Goal: Task Accomplishment & Management: Manage account settings

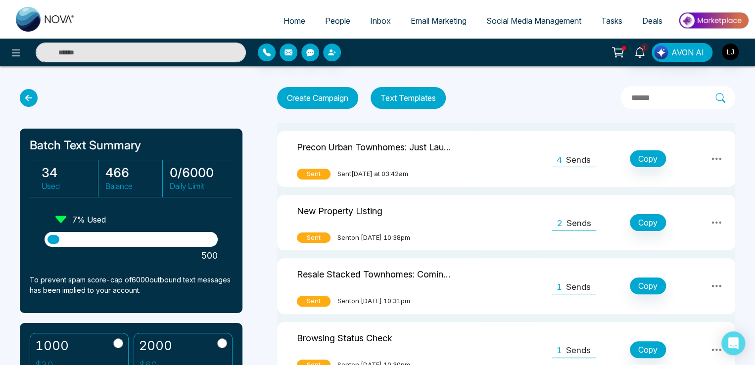
click at [284, 18] on span "Home" at bounding box center [295, 21] width 22 height 10
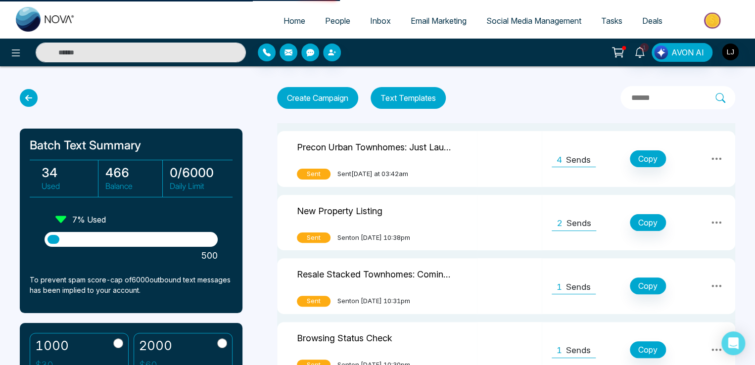
select select "*"
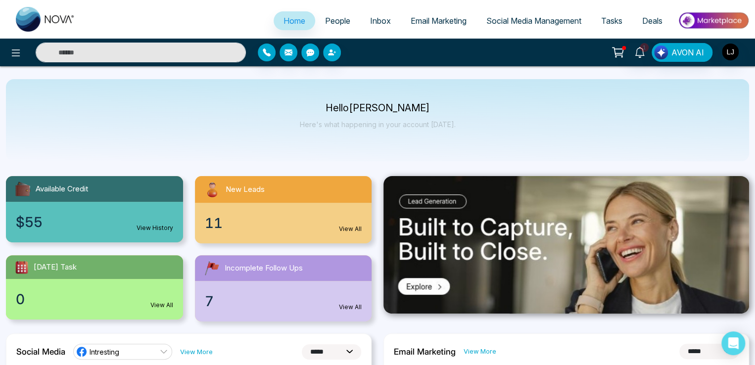
click at [29, 46] on div at bounding box center [136, 53] width 220 height 20
click at [12, 58] on icon at bounding box center [16, 53] width 12 height 12
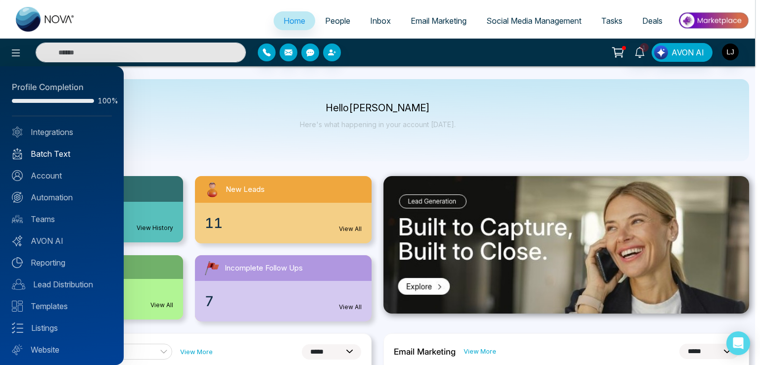
click at [57, 156] on link "Batch Text" at bounding box center [62, 154] width 100 height 12
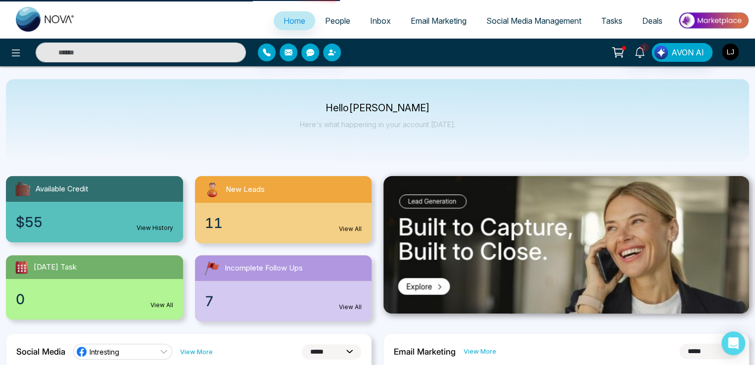
click at [732, 53] on img "button" at bounding box center [730, 52] width 17 height 17
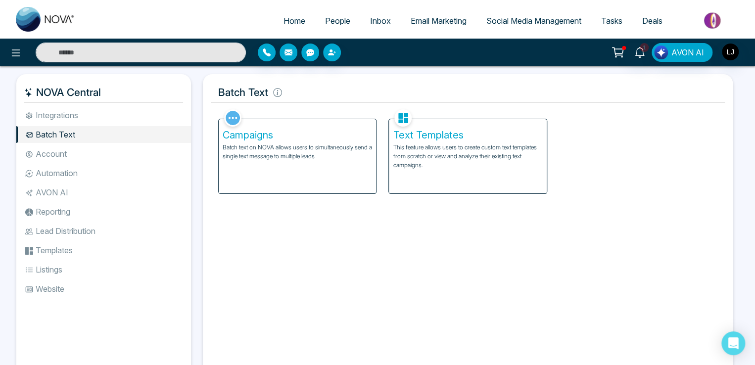
click at [283, 156] on p "Batch text on NOVA allows users to simultaneously send a single text message to…" at bounding box center [297, 152] width 149 height 18
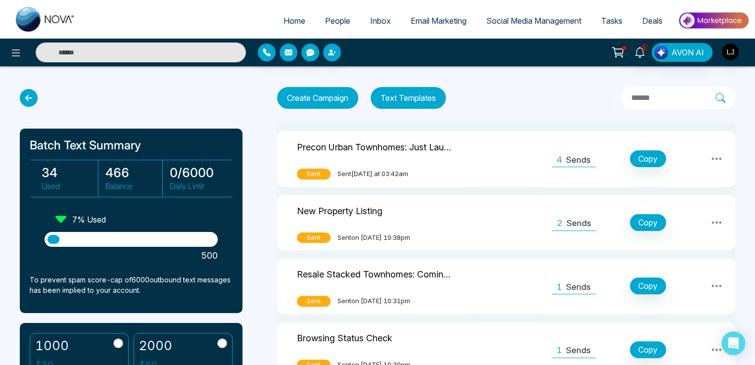
click at [413, 96] on button "Text Templates" at bounding box center [408, 98] width 75 height 22
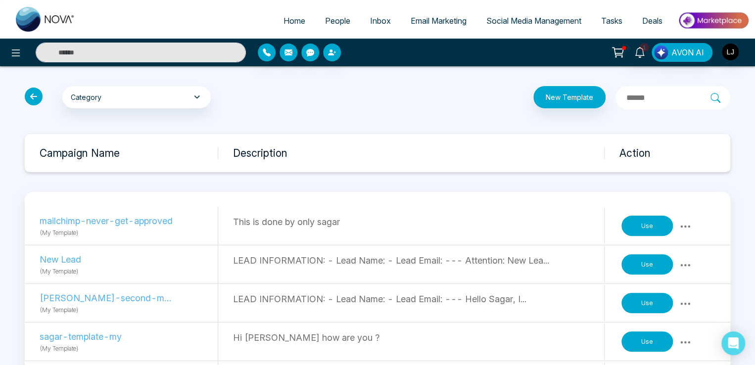
click at [688, 223] on icon at bounding box center [685, 227] width 12 height 12
click at [678, 265] on link "Delete" at bounding box center [663, 267] width 49 height 19
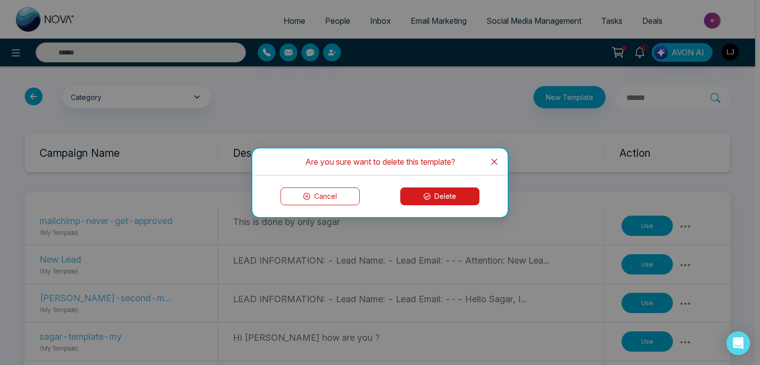
click at [447, 193] on button "Delete" at bounding box center [439, 197] width 79 height 18
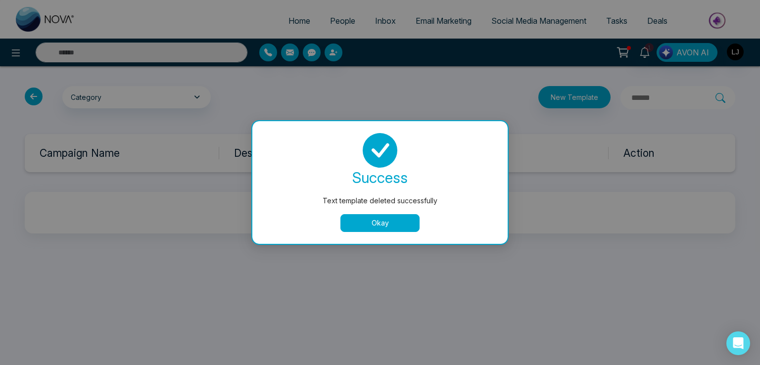
click at [396, 227] on button "Okay" at bounding box center [379, 223] width 79 height 18
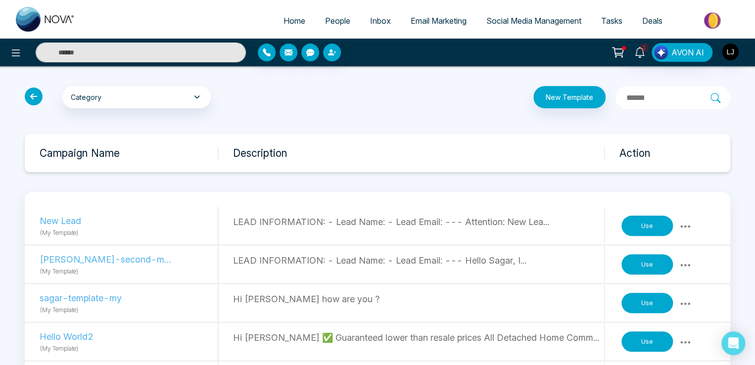
click at [683, 225] on icon at bounding box center [685, 227] width 12 height 12
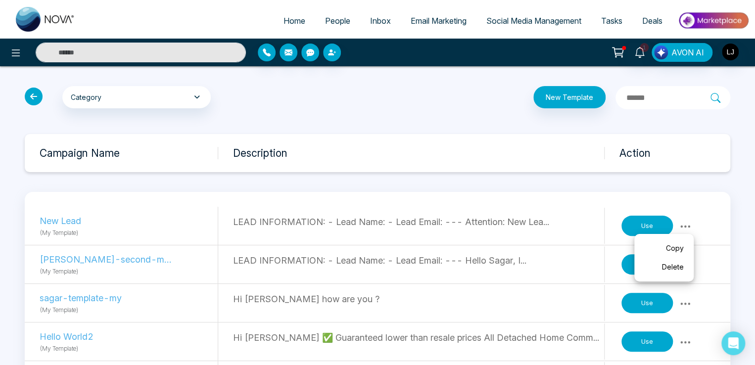
click at [677, 264] on link "Delete" at bounding box center [663, 267] width 49 height 19
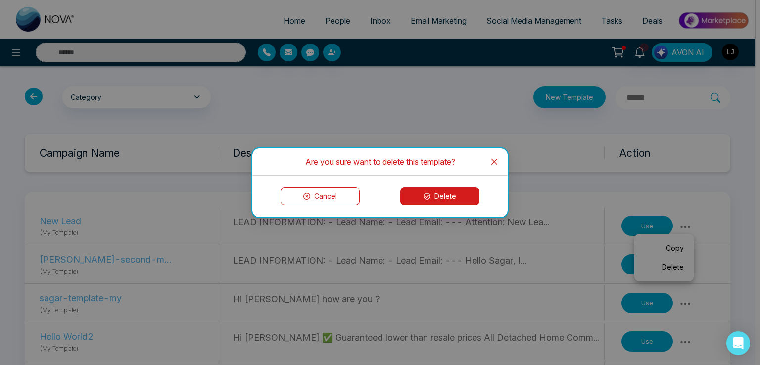
click at [442, 197] on button "Delete" at bounding box center [439, 197] width 79 height 18
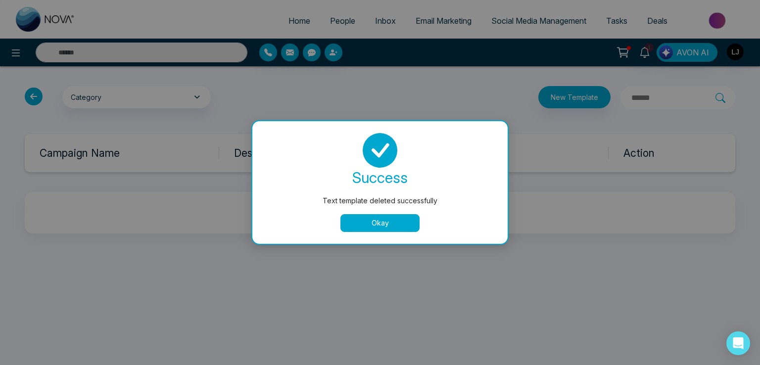
click at [384, 220] on button "Okay" at bounding box center [379, 223] width 79 height 18
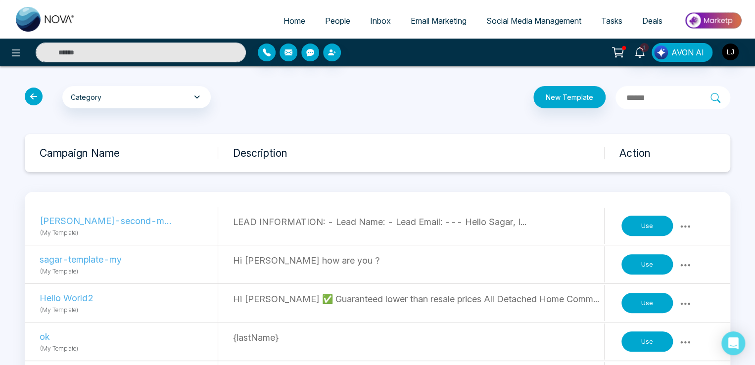
click at [678, 222] on button at bounding box center [685, 226] width 18 height 14
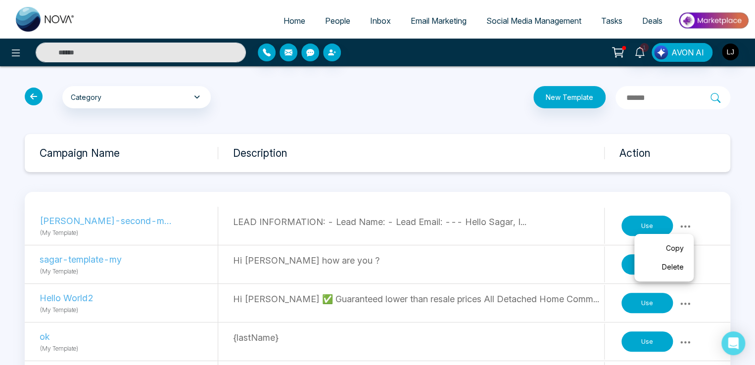
click at [668, 264] on link "Delete" at bounding box center [663, 267] width 49 height 19
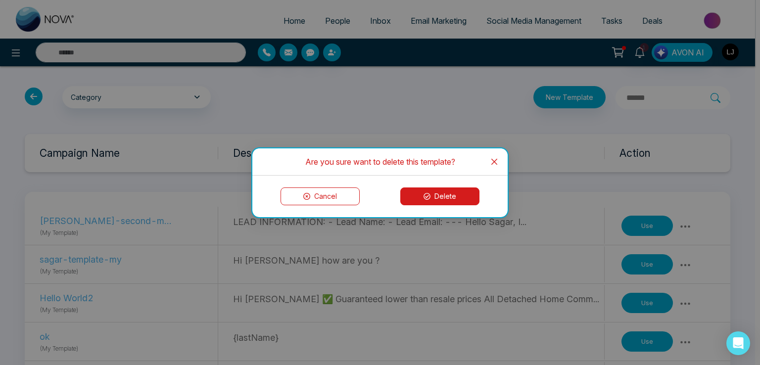
click at [431, 196] on button "Delete" at bounding box center [439, 197] width 79 height 18
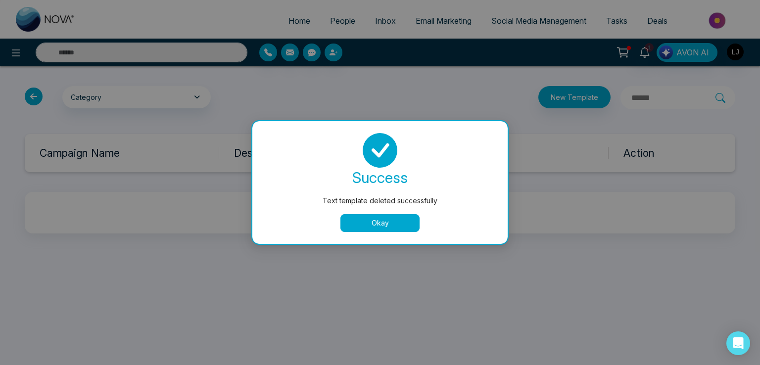
click at [375, 220] on button "Okay" at bounding box center [379, 223] width 79 height 18
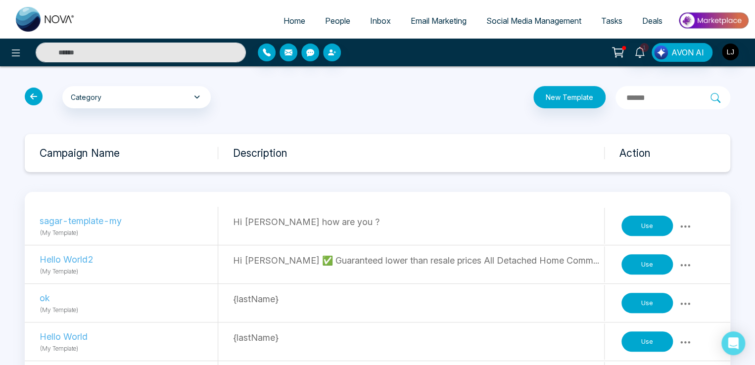
click at [687, 225] on icon at bounding box center [685, 227] width 12 height 12
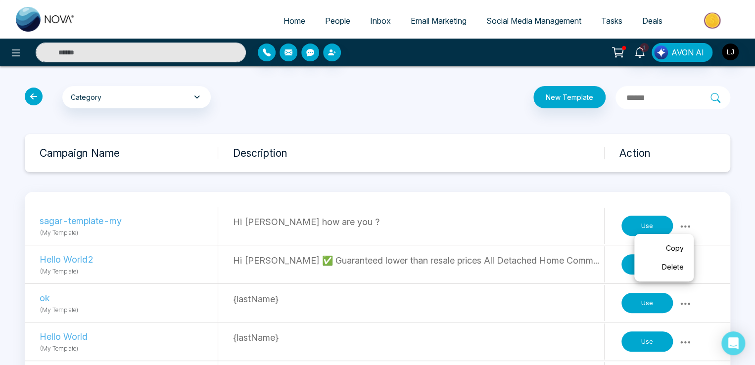
click at [661, 268] on link "Delete" at bounding box center [663, 267] width 49 height 19
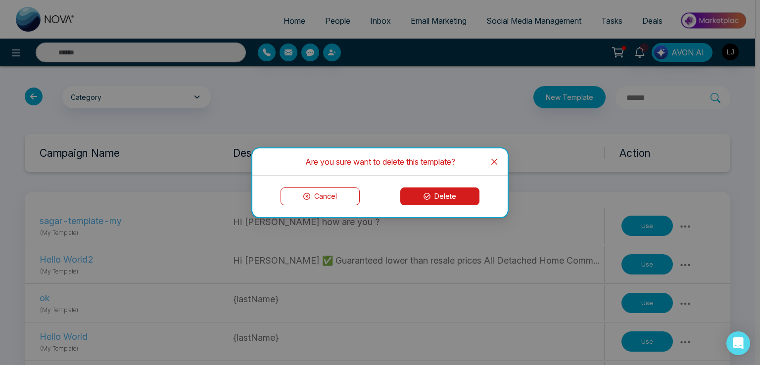
click at [437, 194] on button "Delete" at bounding box center [439, 197] width 79 height 18
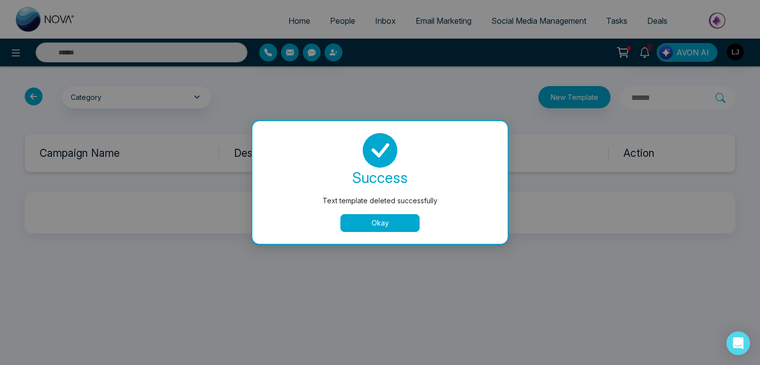
click at [389, 224] on button "Okay" at bounding box center [379, 223] width 79 height 18
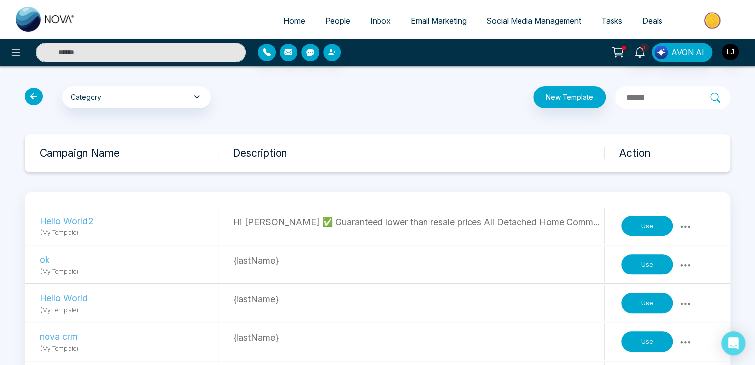
click at [685, 227] on icon at bounding box center [685, 227] width 12 height 12
click at [663, 266] on link "Delete" at bounding box center [663, 267] width 49 height 19
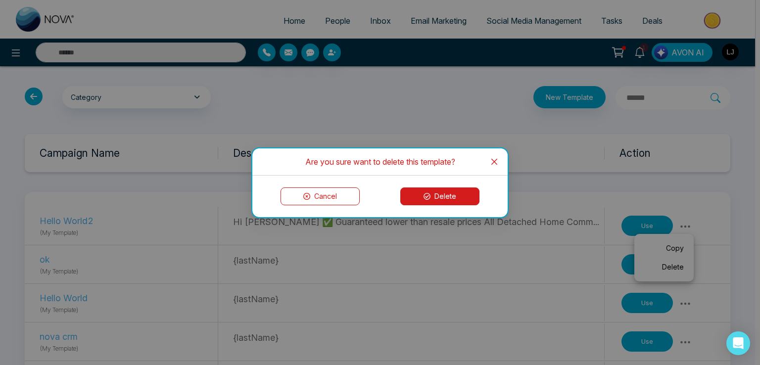
click at [454, 193] on button "Delete" at bounding box center [439, 197] width 79 height 18
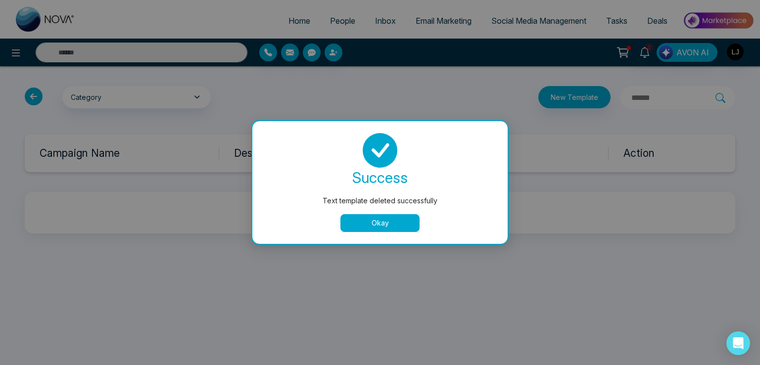
click at [376, 227] on button "Okay" at bounding box center [379, 223] width 79 height 18
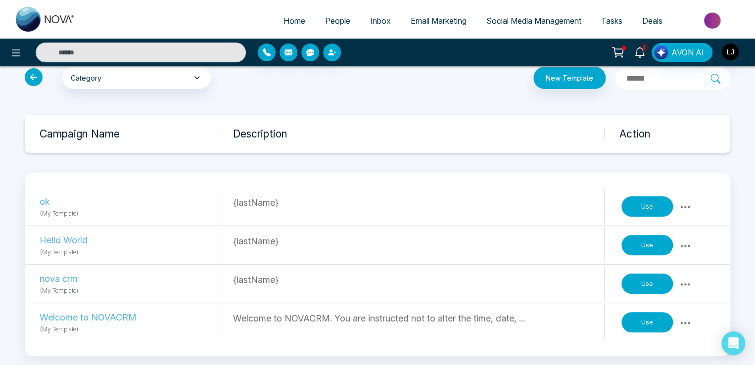
scroll to position [30, 0]
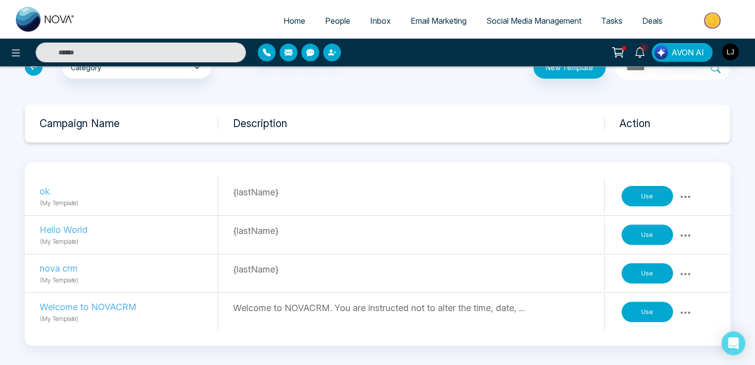
click at [685, 195] on icon at bounding box center [685, 196] width 10 height 2
click at [668, 238] on link "Delete" at bounding box center [663, 237] width 49 height 19
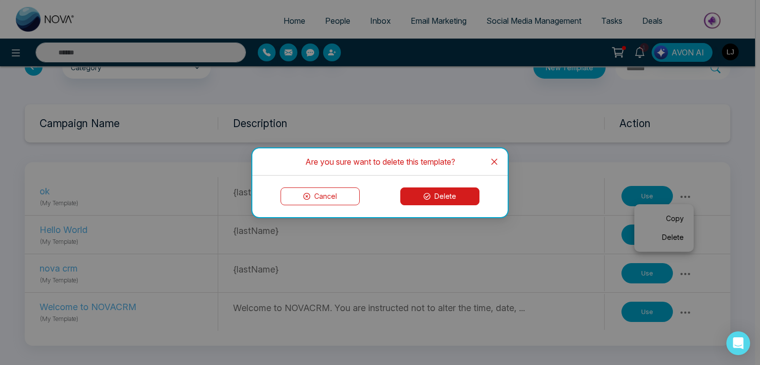
click at [441, 188] on button "Delete" at bounding box center [439, 197] width 79 height 18
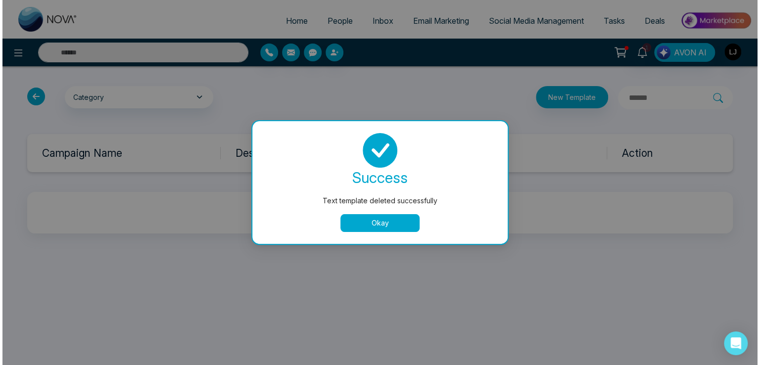
scroll to position [0, 0]
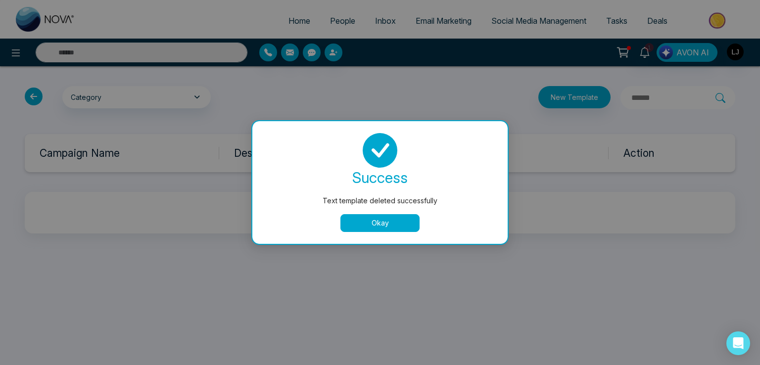
click at [385, 232] on div "success Text template deleted successfully Okay" at bounding box center [379, 182] width 255 height 123
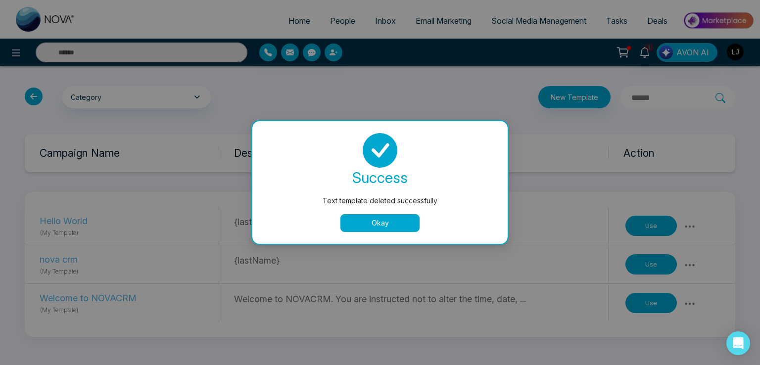
click at [354, 220] on button "Okay" at bounding box center [379, 223] width 79 height 18
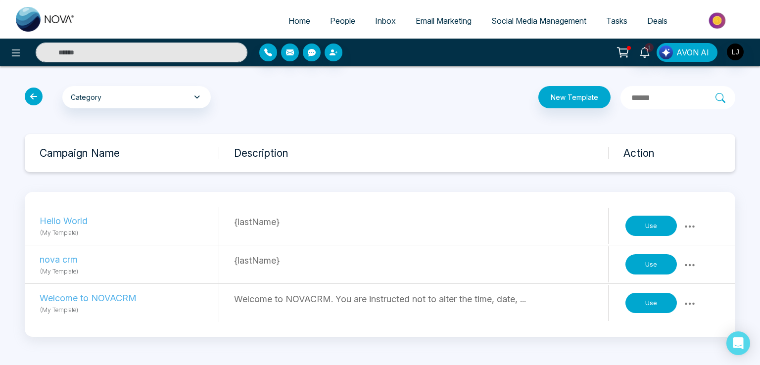
click at [689, 223] on icon at bounding box center [690, 227] width 12 height 12
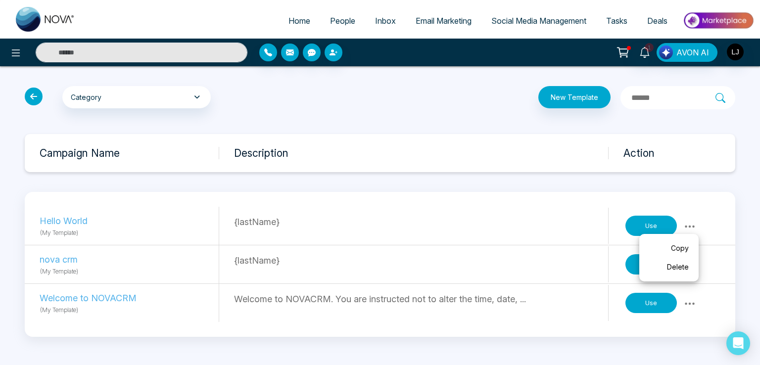
click at [670, 267] on link "Delete" at bounding box center [668, 267] width 49 height 19
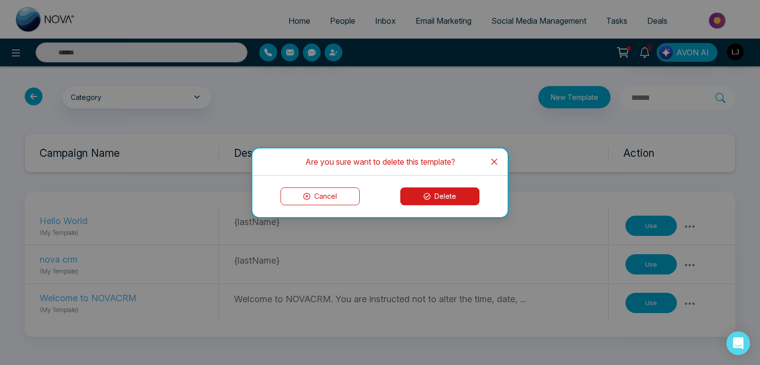
click at [440, 197] on button "Delete" at bounding box center [439, 197] width 79 height 18
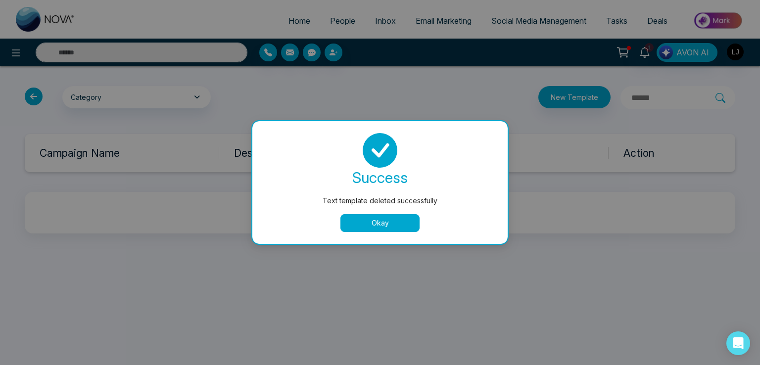
click at [390, 225] on button "Okay" at bounding box center [379, 223] width 79 height 18
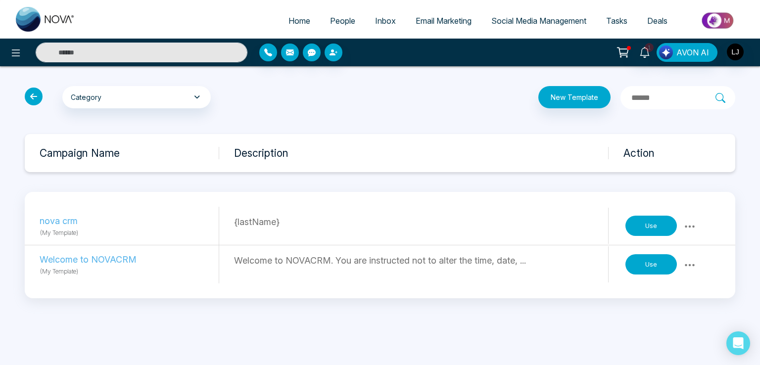
click at [686, 222] on icon at bounding box center [690, 227] width 12 height 12
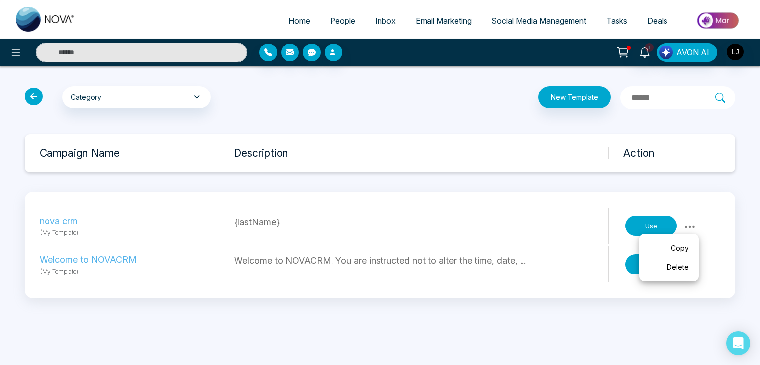
click at [676, 271] on link "Delete" at bounding box center [668, 267] width 49 height 19
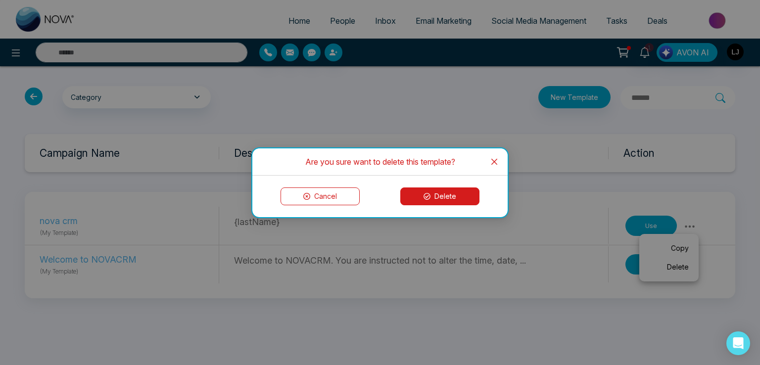
click at [433, 195] on button "Delete" at bounding box center [439, 197] width 79 height 18
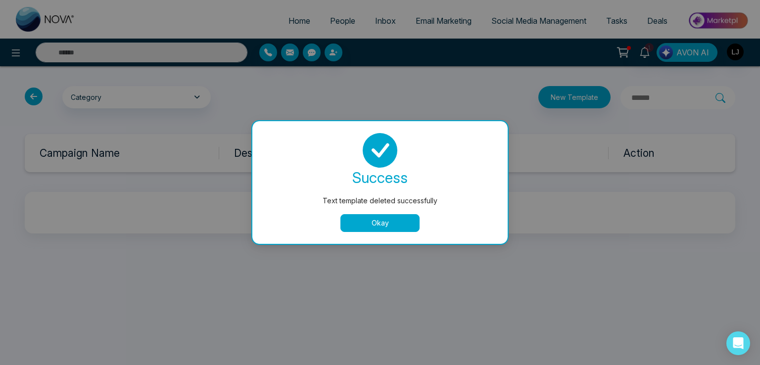
click at [399, 226] on button "Okay" at bounding box center [379, 223] width 79 height 18
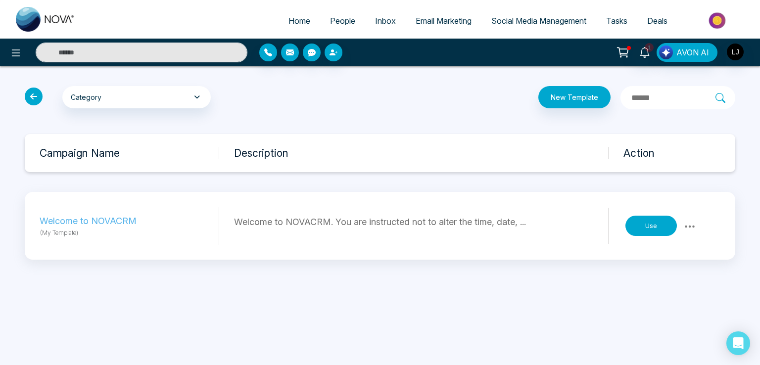
click at [684, 225] on icon at bounding box center [690, 227] width 12 height 12
click at [660, 265] on link "Delete" at bounding box center [668, 267] width 49 height 19
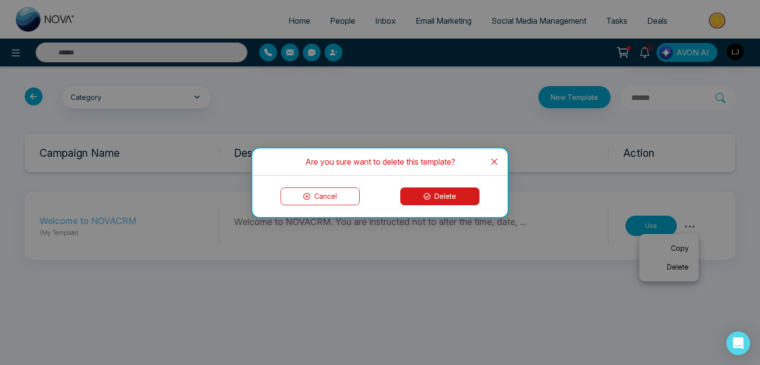
click at [435, 197] on button "Delete" at bounding box center [439, 197] width 79 height 18
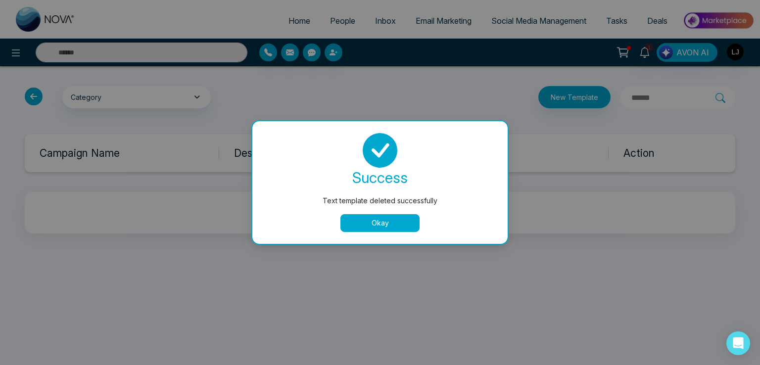
click at [372, 220] on button "Okay" at bounding box center [379, 223] width 79 height 18
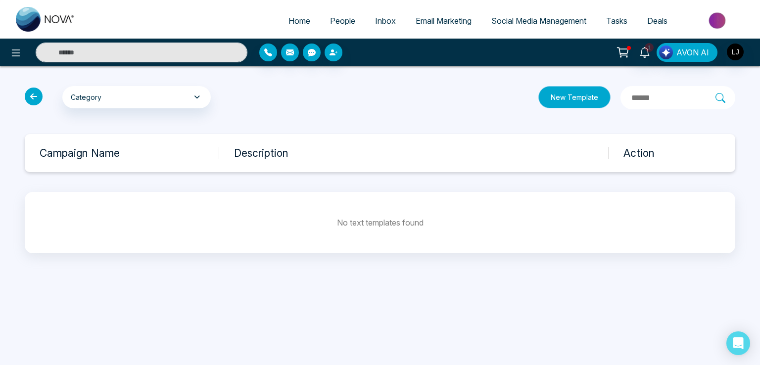
click at [539, 101] on button "New Template" at bounding box center [574, 97] width 72 height 22
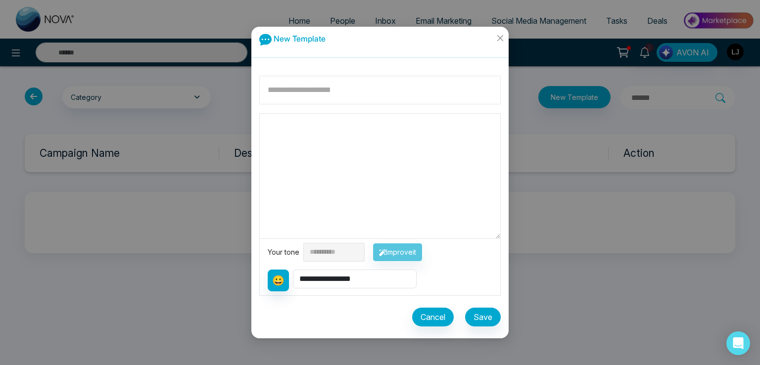
click at [293, 91] on input at bounding box center [379, 90] width 241 height 29
type input "**********"
click at [286, 145] on textarea at bounding box center [380, 176] width 240 height 125
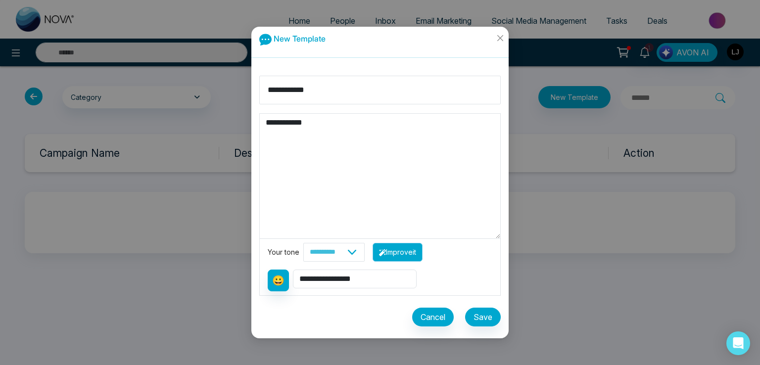
click at [402, 253] on button "Improve it" at bounding box center [398, 252] width 50 height 19
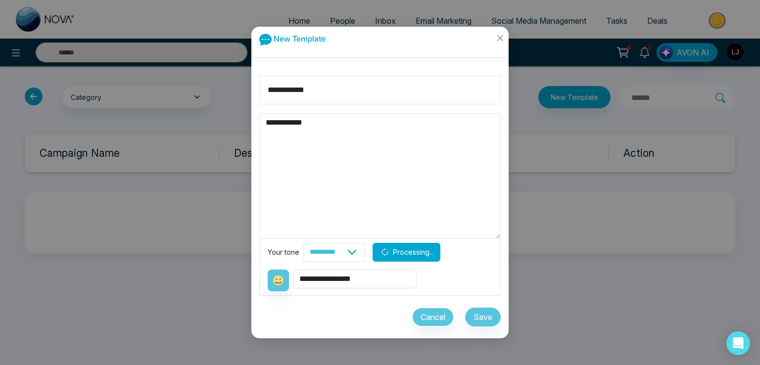
type textarea "**********"
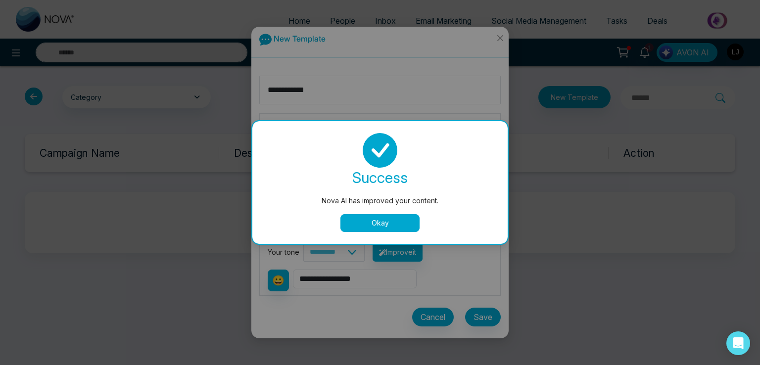
click at [371, 219] on button "Okay" at bounding box center [379, 223] width 79 height 18
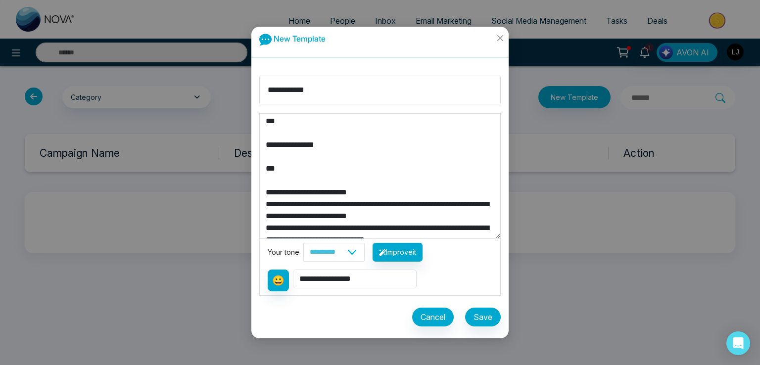
scroll to position [178, 0]
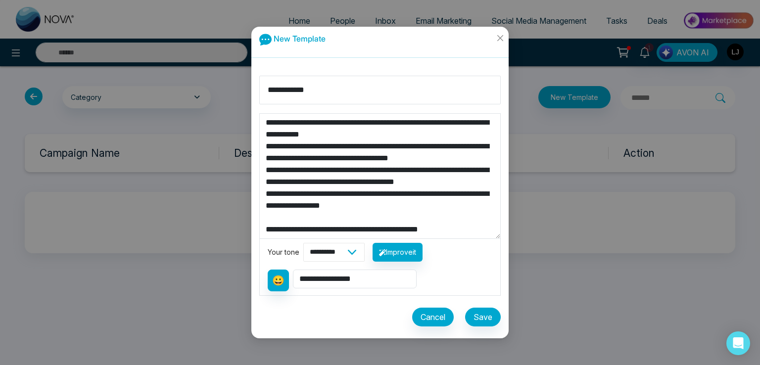
click at [362, 248] on select "**********" at bounding box center [333, 252] width 61 height 19
select select "******"
click at [303, 243] on select "**********" at bounding box center [333, 252] width 61 height 19
click at [408, 251] on button "Improve it" at bounding box center [398, 252] width 50 height 19
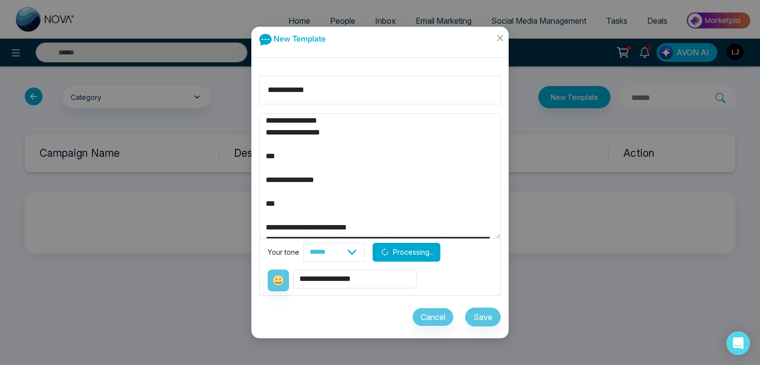
scroll to position [0, 0]
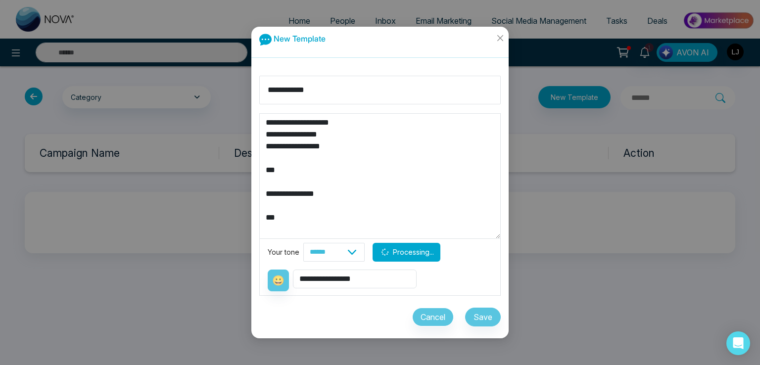
type textarea "**********"
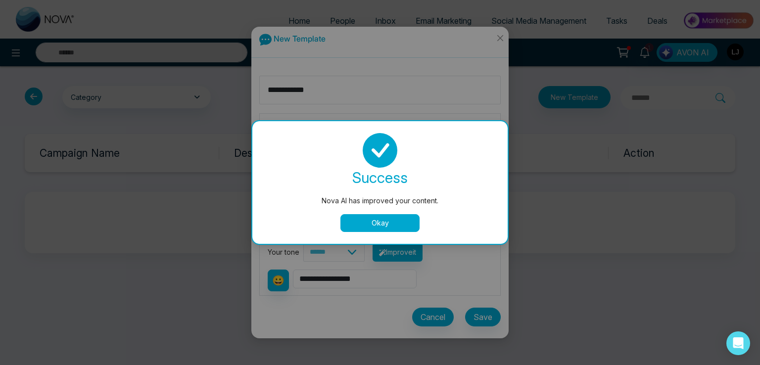
click at [370, 236] on div "success Nova AI has improved your content. Okay" at bounding box center [379, 182] width 255 height 123
click at [370, 222] on button "Okay" at bounding box center [379, 223] width 79 height 18
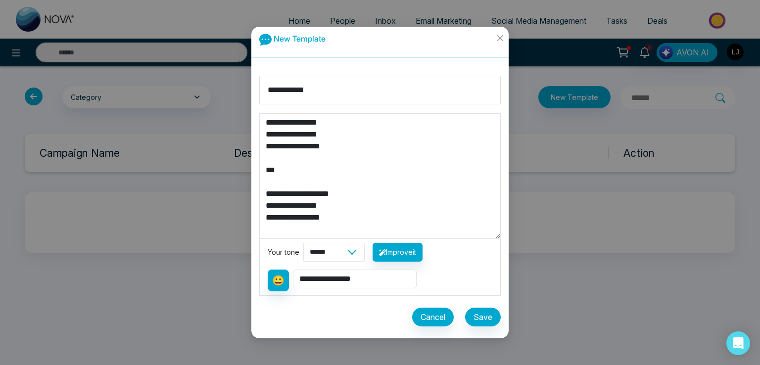
click at [342, 250] on select "**********" at bounding box center [333, 252] width 61 height 19
select select "**********"
click at [303, 243] on select "**********" at bounding box center [333, 252] width 61 height 19
click at [420, 256] on button "Improve it" at bounding box center [398, 252] width 50 height 19
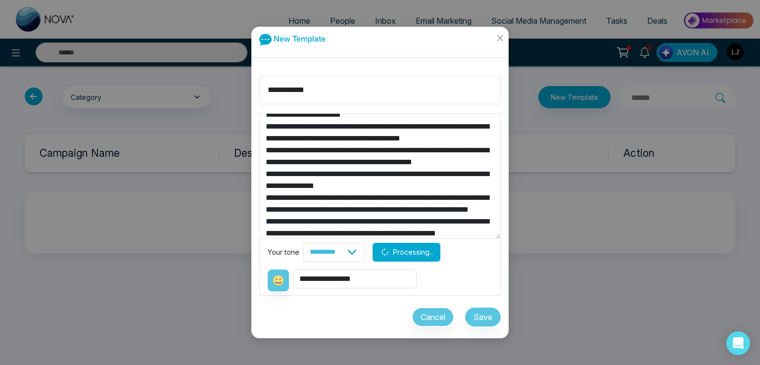
scroll to position [148, 0]
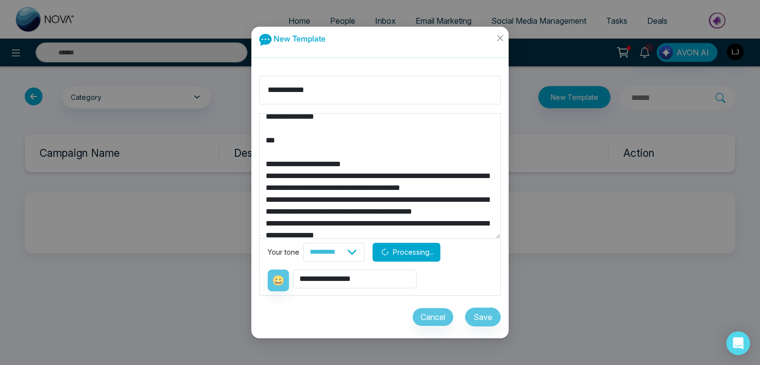
type textarea "**********"
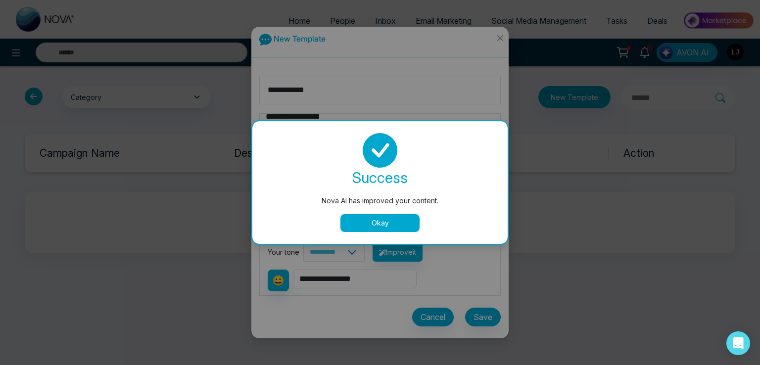
click at [370, 235] on div "success Nova AI has improved your content. Okay" at bounding box center [379, 182] width 255 height 123
click at [369, 228] on button "Okay" at bounding box center [379, 223] width 79 height 18
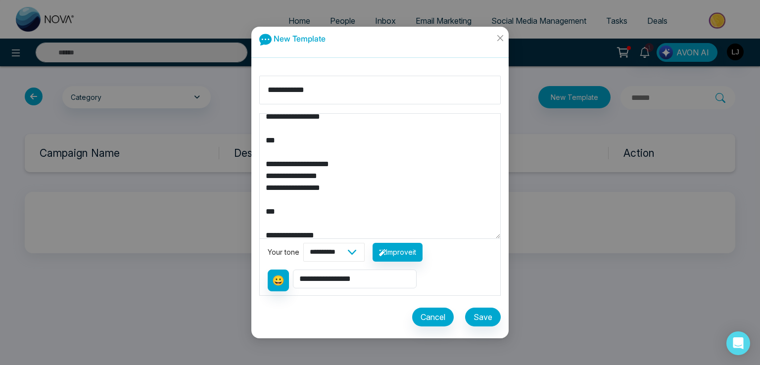
click at [337, 258] on select "**********" at bounding box center [333, 252] width 61 height 19
select select "*******"
click at [303, 243] on select "**********" at bounding box center [333, 252] width 61 height 19
click at [418, 246] on button "Improve it" at bounding box center [398, 252] width 50 height 19
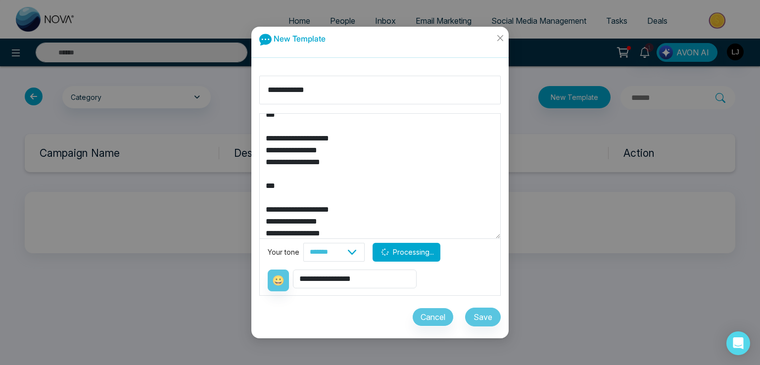
scroll to position [0, 0]
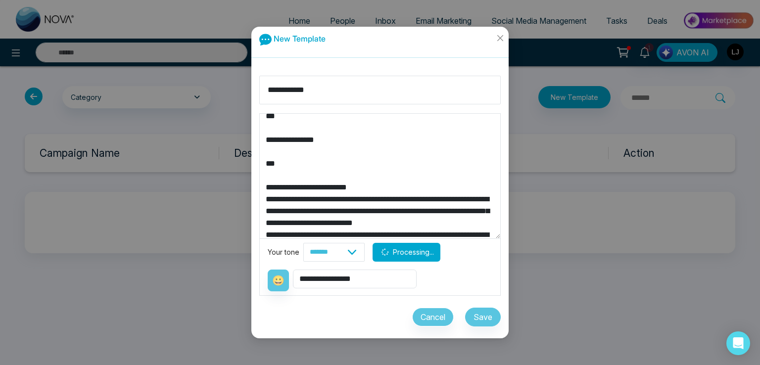
type textarea "**********"
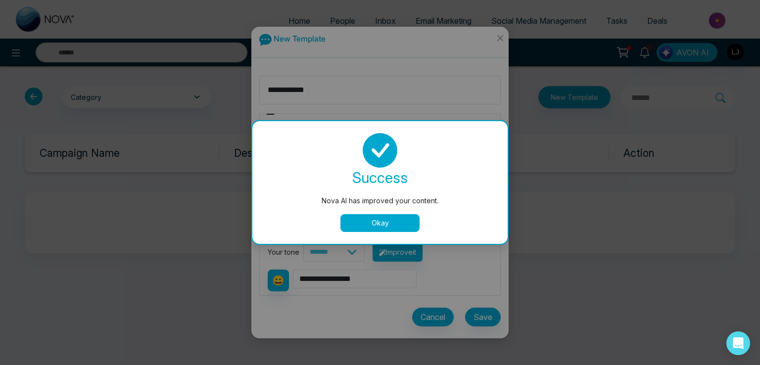
click at [377, 228] on button "Okay" at bounding box center [379, 223] width 79 height 18
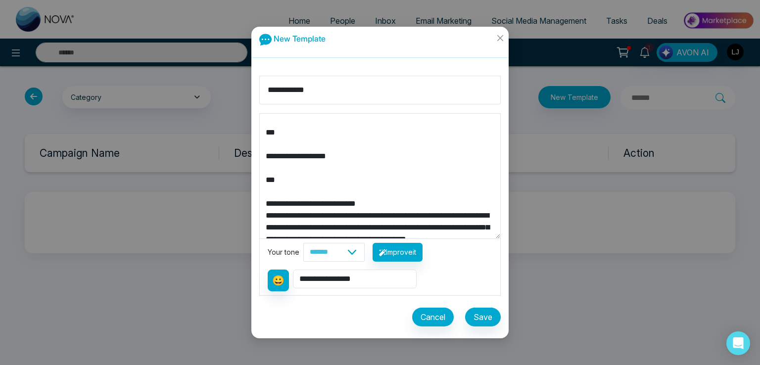
scroll to position [26, 0]
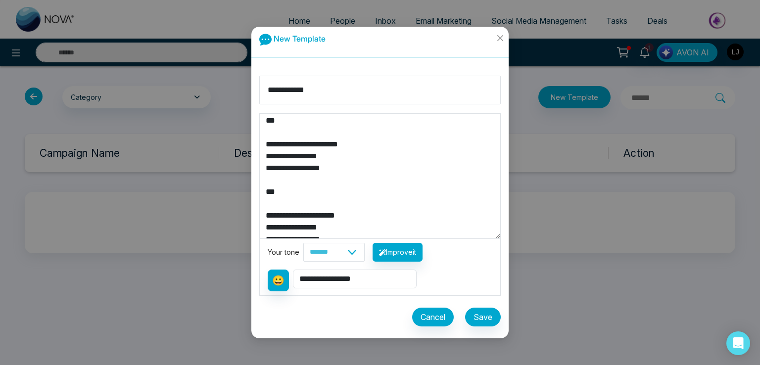
click at [335, 220] on textarea at bounding box center [380, 176] width 240 height 125
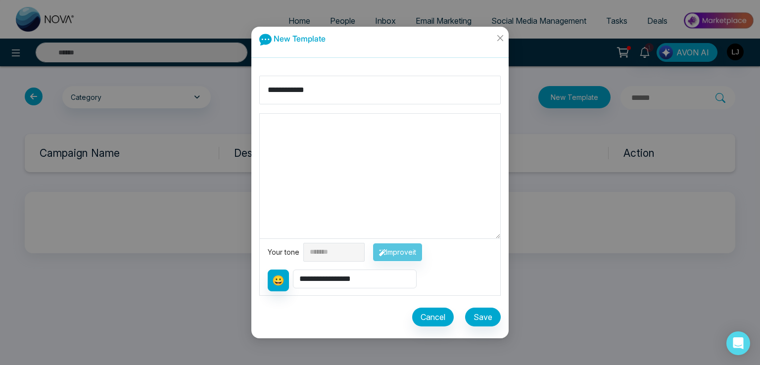
scroll to position [0, 0]
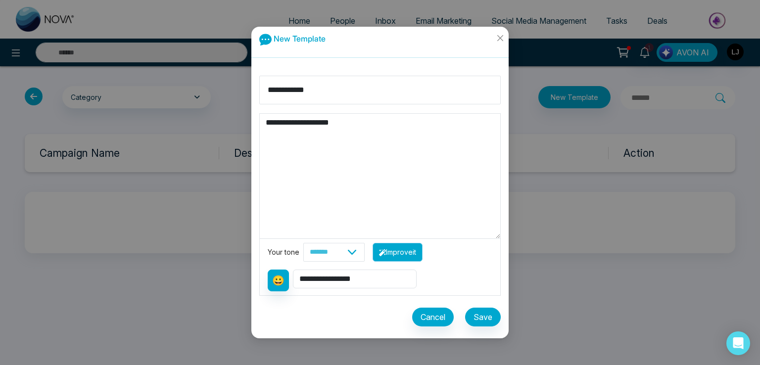
click at [399, 248] on button "Improve it" at bounding box center [398, 252] width 50 height 19
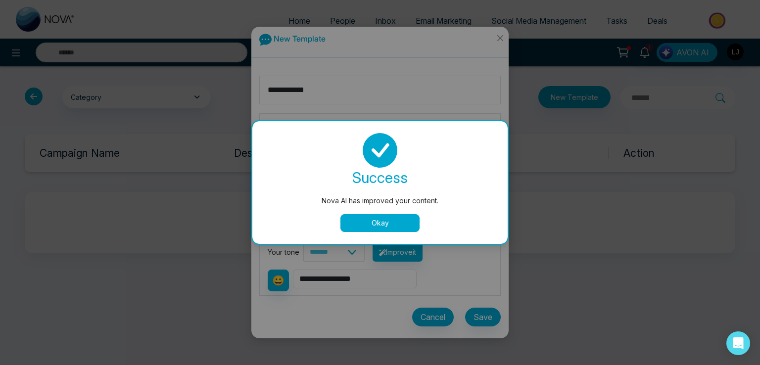
click at [362, 220] on button "Okay" at bounding box center [379, 223] width 79 height 18
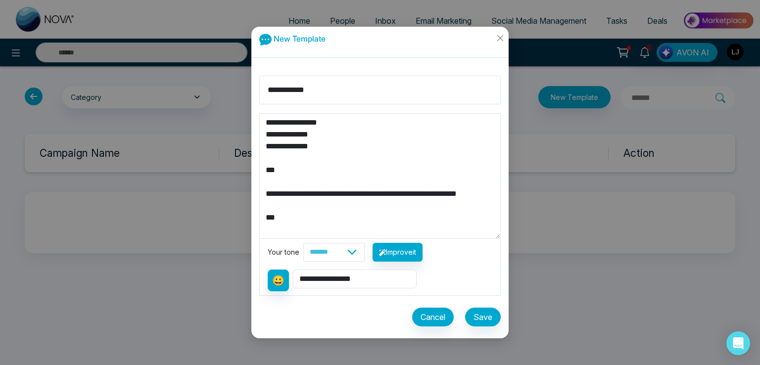
drag, startPoint x: 271, startPoint y: 175, endPoint x: 256, endPoint y: 77, distance: 98.7
click at [256, 77] on div "**********" at bounding box center [379, 203] width 257 height 271
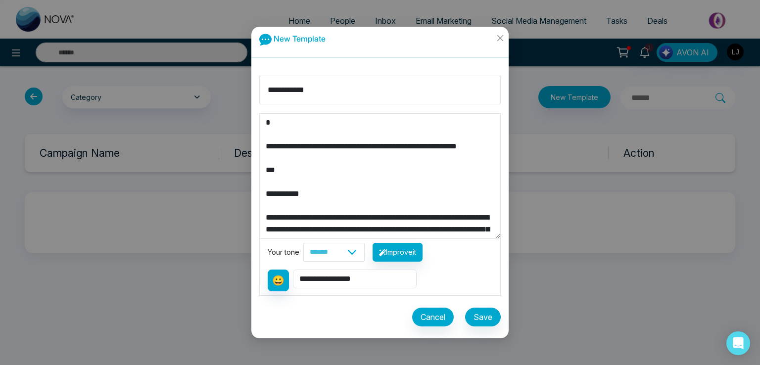
drag, startPoint x: 273, startPoint y: 135, endPoint x: 239, endPoint y: 114, distance: 39.8
click at [239, 114] on div "**********" at bounding box center [380, 182] width 760 height 365
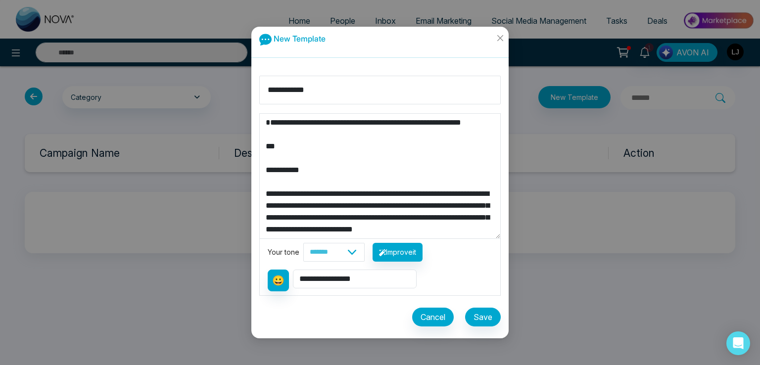
click at [264, 133] on textarea "**********" at bounding box center [380, 176] width 240 height 125
drag, startPoint x: 278, startPoint y: 163, endPoint x: 254, endPoint y: 144, distance: 30.3
click at [254, 144] on div "**********" at bounding box center [379, 203] width 257 height 271
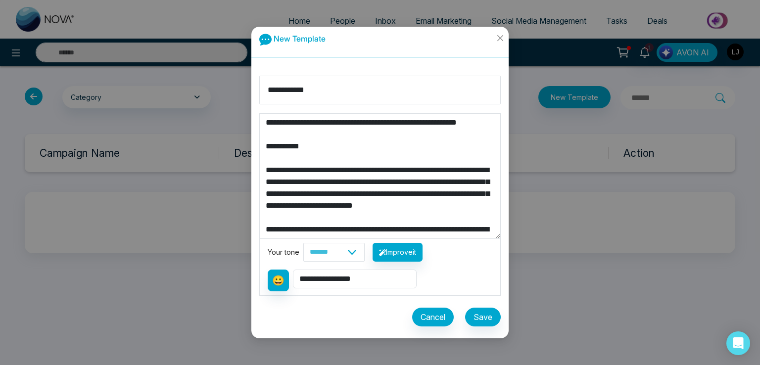
type textarea "**********"
click at [485, 318] on button "Save" at bounding box center [483, 317] width 36 height 19
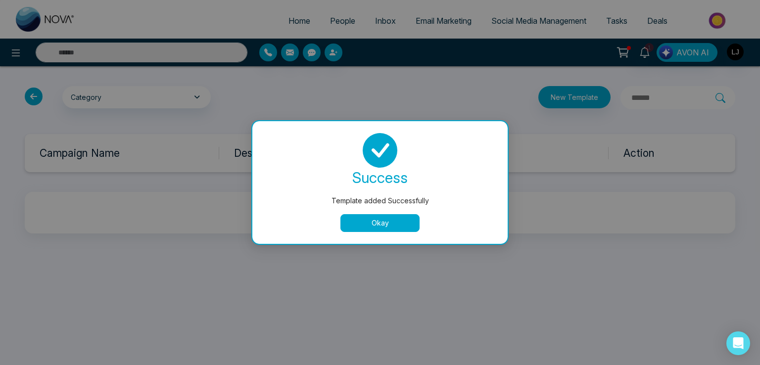
click at [376, 219] on button "Okay" at bounding box center [379, 223] width 79 height 18
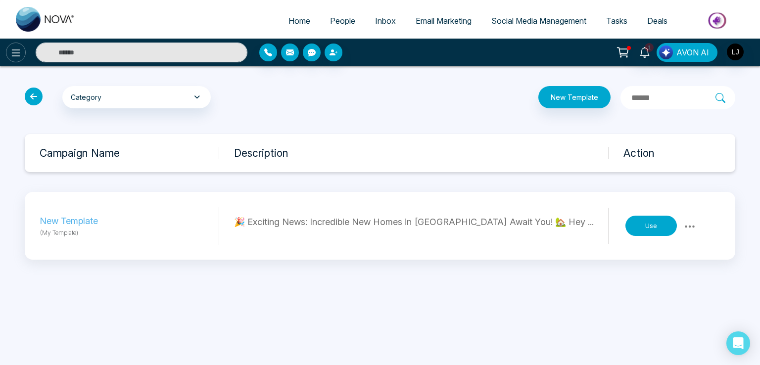
click at [14, 55] on icon at bounding box center [16, 52] width 8 height 7
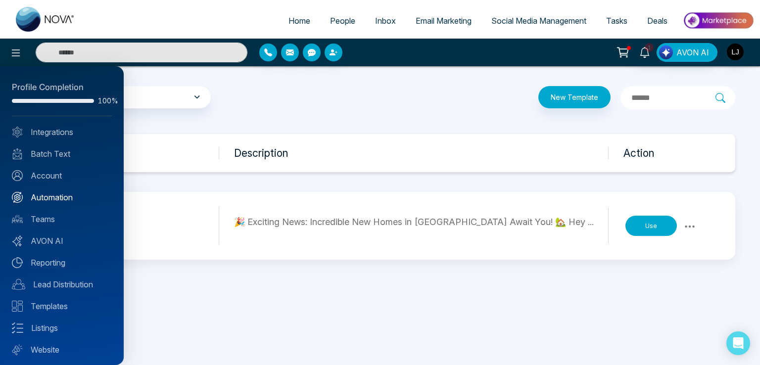
click at [57, 192] on link "Automation" at bounding box center [62, 197] width 100 height 12
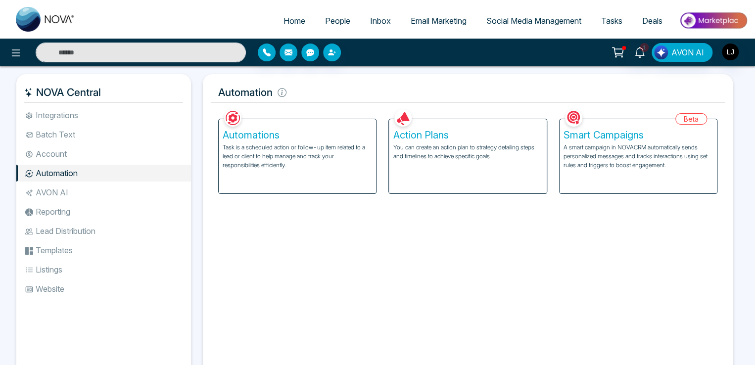
click at [510, 152] on p "You can create an action plan to strategy detailing steps and timelines to achi…" at bounding box center [467, 152] width 149 height 18
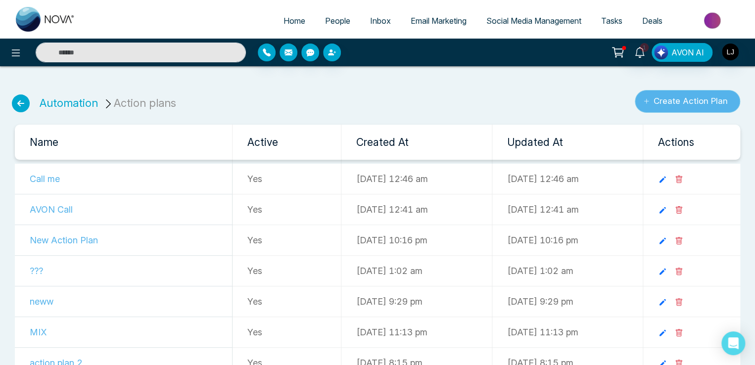
click at [695, 97] on button "Create Action Plan" at bounding box center [687, 101] width 105 height 23
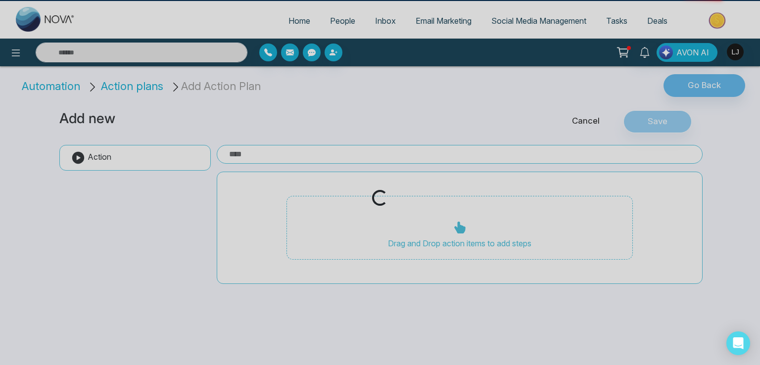
click at [673, 100] on div "Loading..." at bounding box center [380, 182] width 760 height 365
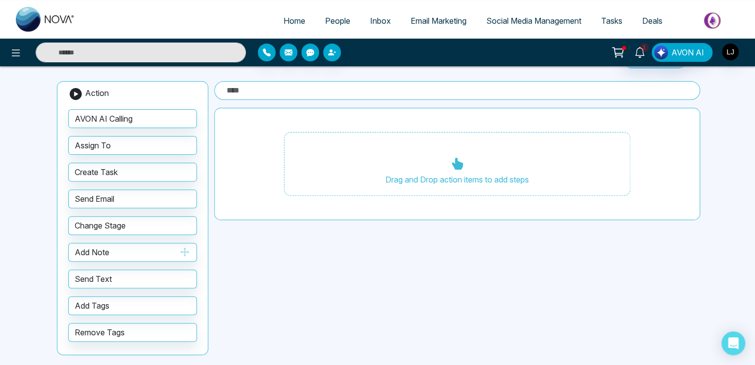
scroll to position [66, 0]
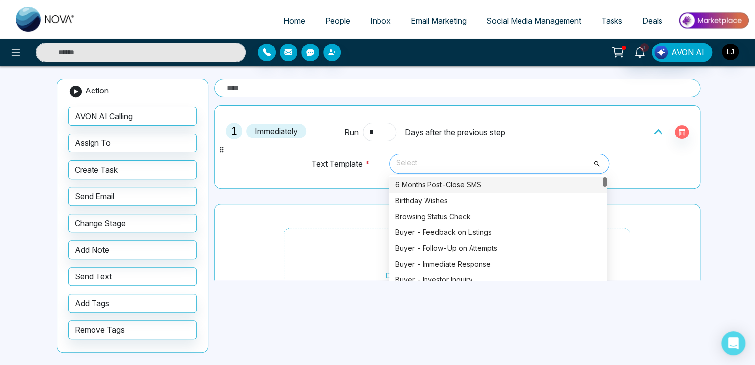
click at [416, 160] on span "Select" at bounding box center [499, 163] width 206 height 17
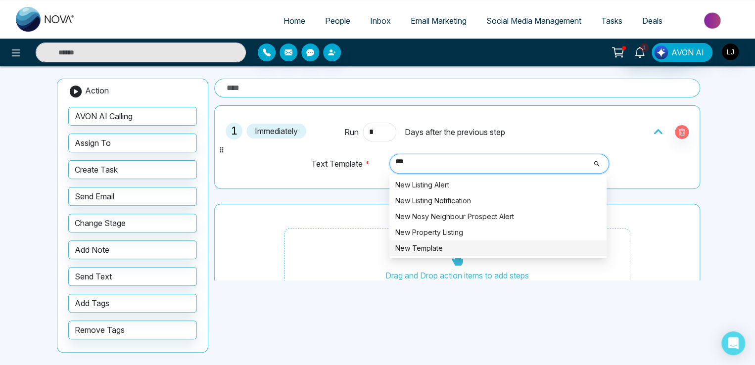
type input "***"
click at [325, 197] on div "1 Immediately Run * Days after the previous step Text Template * Select 440 995…" at bounding box center [457, 210] width 486 height 211
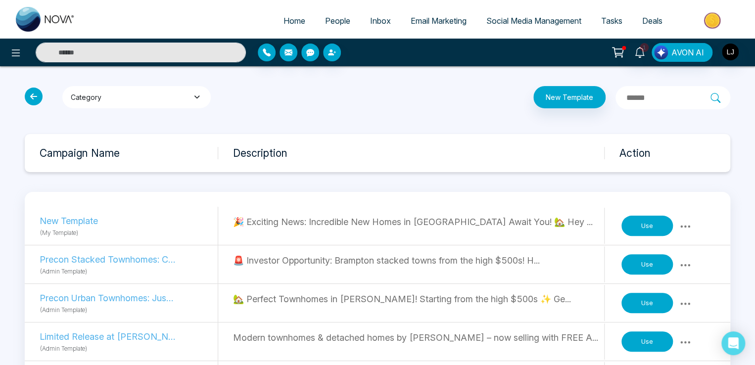
click at [137, 95] on button "Category" at bounding box center [136, 97] width 148 height 22
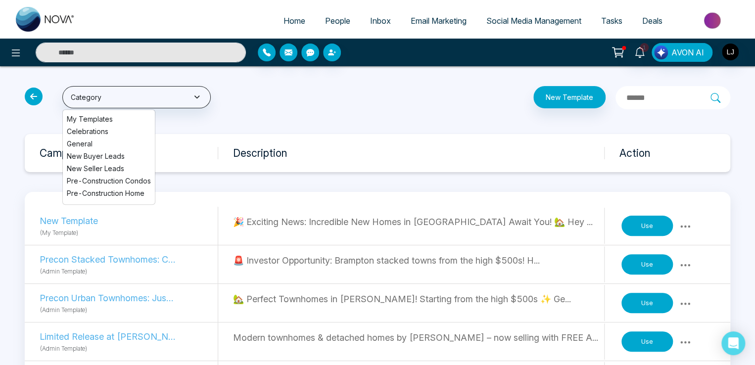
click at [87, 112] on ul "My Templates Celebrations General New Buyer Leads New Seller Leads Pre-Construc…" at bounding box center [108, 156] width 93 height 95
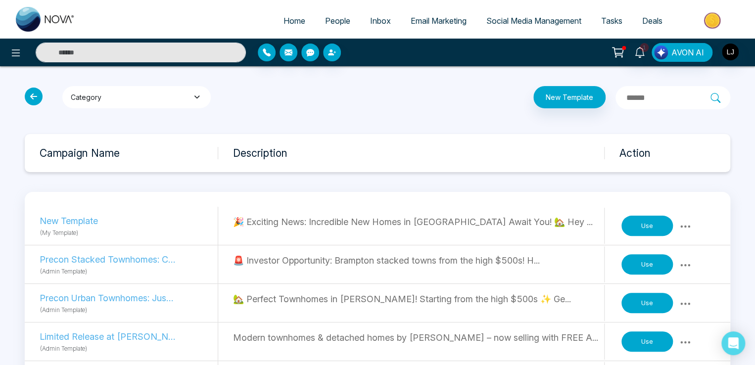
click at [104, 91] on button "Category" at bounding box center [136, 97] width 148 height 22
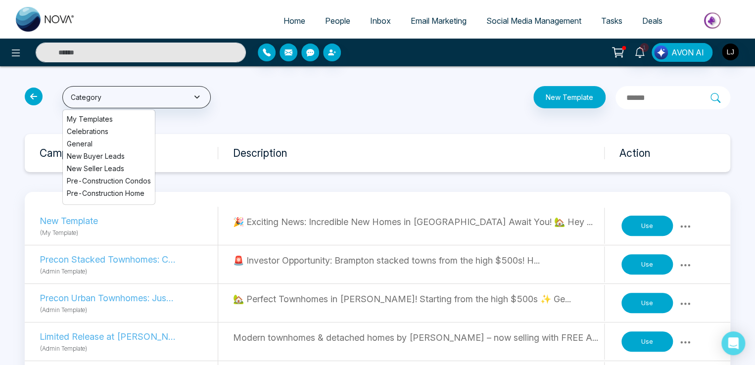
click at [97, 113] on ul "My Templates Celebrations General New Buyer Leads New Seller Leads Pre-Construc…" at bounding box center [108, 156] width 93 height 95
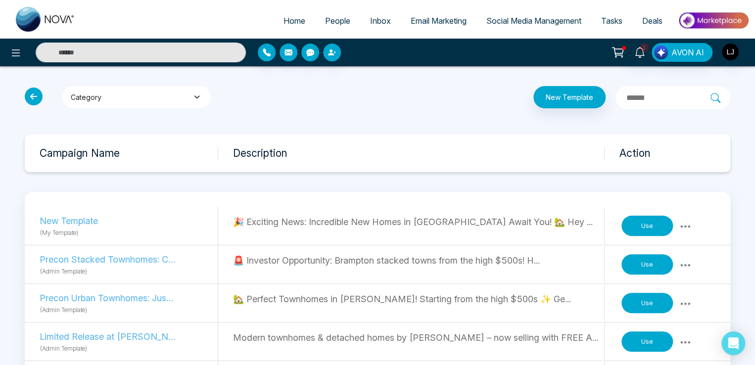
click at [97, 97] on button "Category" at bounding box center [136, 97] width 148 height 22
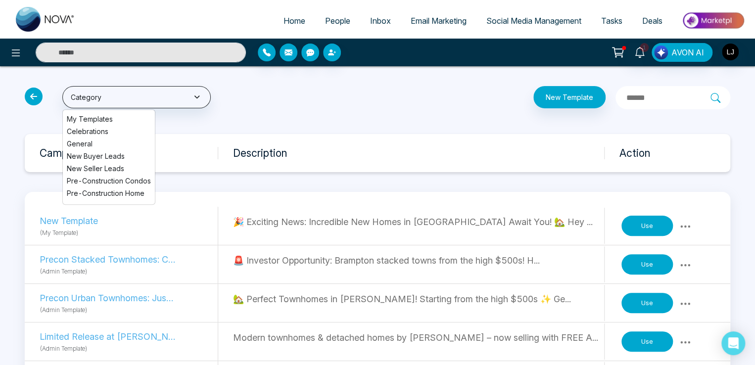
click at [95, 120] on li "My Templates" at bounding box center [109, 119] width 92 height 10
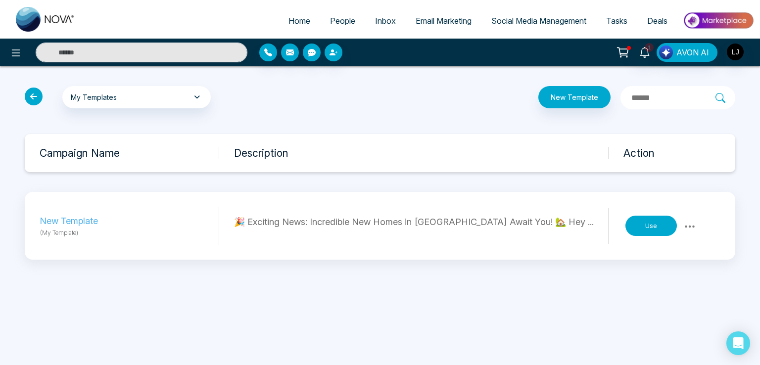
click at [699, 225] on button at bounding box center [690, 226] width 18 height 14
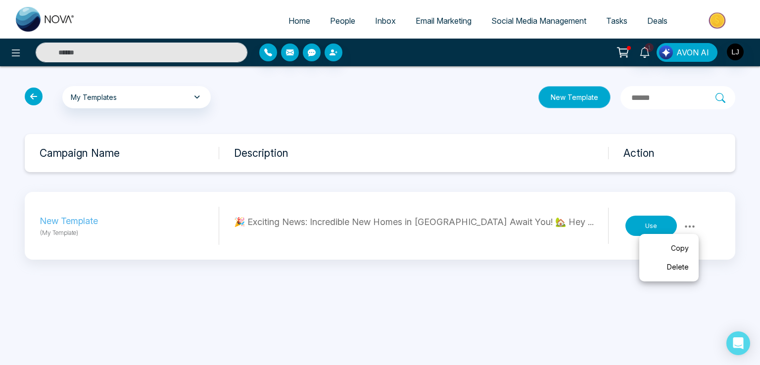
click at [548, 108] on button "New Template" at bounding box center [574, 97] width 72 height 22
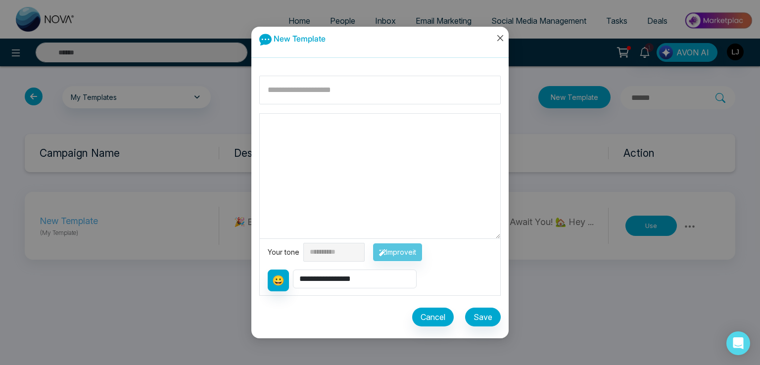
click at [498, 33] on span "Close" at bounding box center [499, 40] width 17 height 27
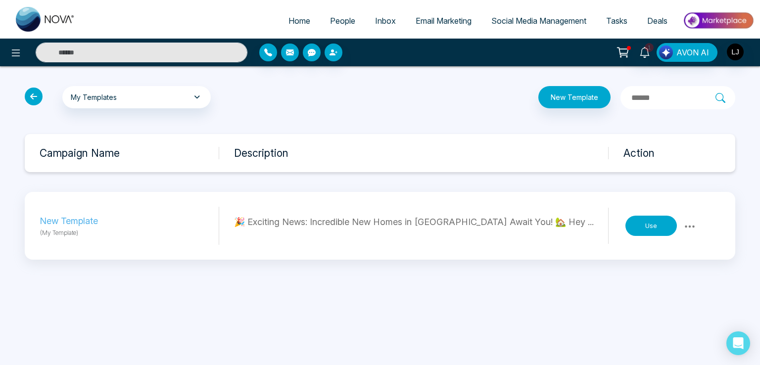
click at [691, 221] on icon at bounding box center [690, 227] width 12 height 12
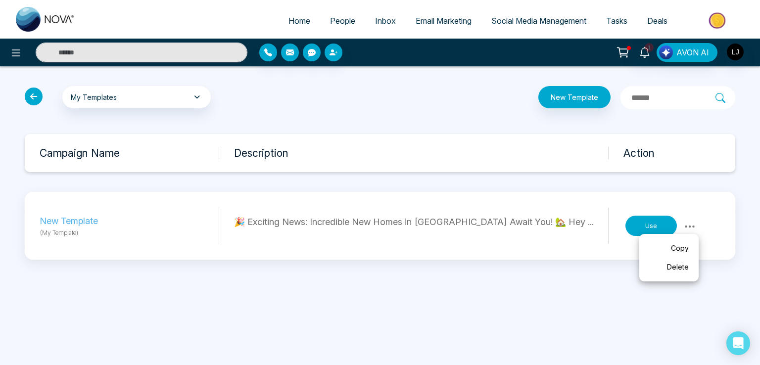
click at [610, 135] on div "Campaign Name Description Action" at bounding box center [380, 153] width 711 height 38
click at [18, 50] on icon at bounding box center [16, 53] width 12 height 12
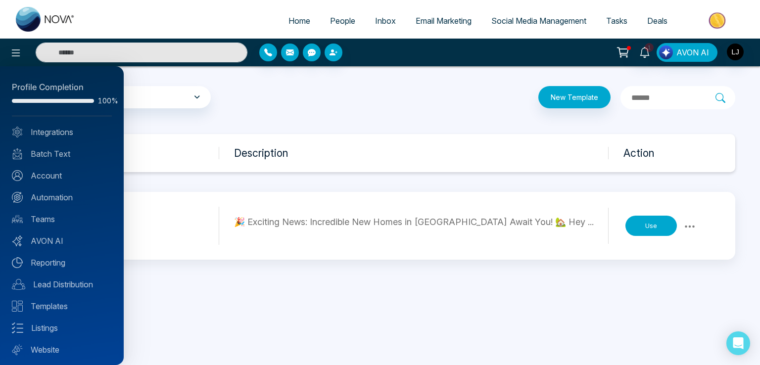
click at [740, 41] on div at bounding box center [380, 182] width 760 height 365
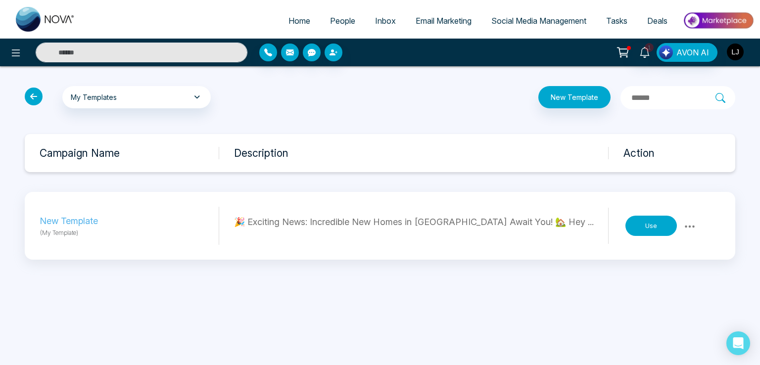
click at [737, 52] on img "button" at bounding box center [735, 52] width 17 height 17
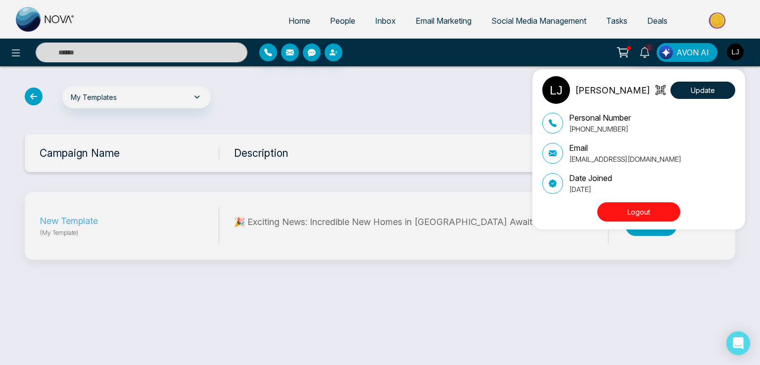
click at [629, 206] on button "Logout" at bounding box center [638, 211] width 83 height 19
